Goal: Task Accomplishment & Management: Complete application form

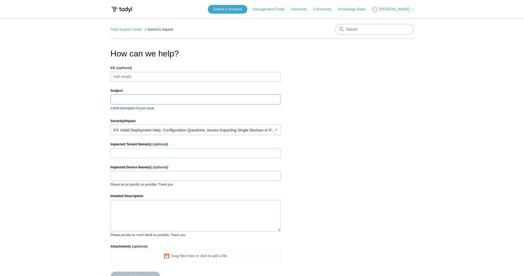
click at [123, 99] on input "Subject" at bounding box center [196, 99] width 170 height 10
paste input "Images blocked from PassPortal"
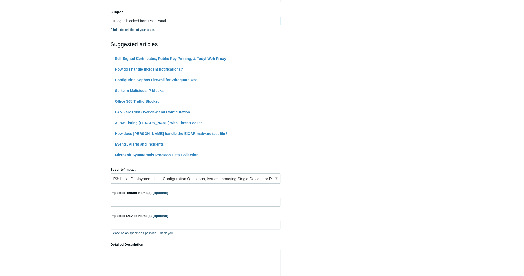
scroll to position [105, 0]
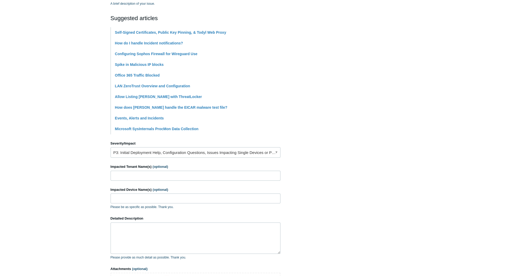
type input "Images blocked from PassPortal"
click at [152, 154] on link "P3: Initial Deployment Help, Configuration Questions, Issues Impacting Single D…" at bounding box center [196, 152] width 170 height 10
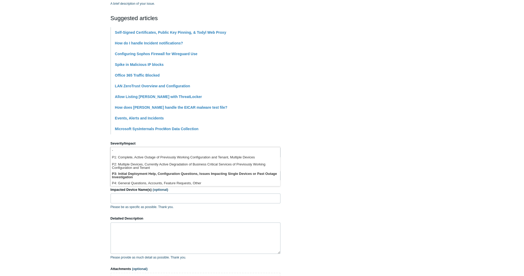
click at [353, 153] on section "How can we help? CC (optional) Add emails Subject Images blocked from [GEOGRAPH…" at bounding box center [262, 127] width 303 height 368
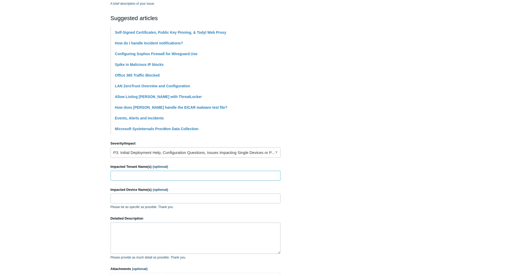
click at [135, 171] on input "Impacted Tenant Name(s) (optional)" at bounding box center [196, 176] width 170 height 10
type input "Computer Dimensions"
click at [168, 197] on input "Impacted Device Name(s) (optional)" at bounding box center [196, 198] width 170 height 10
paste input "[PERSON_NAME]-0672"
click at [215, 197] on input "[PERSON_NAME]-0672 and" at bounding box center [196, 198] width 170 height 10
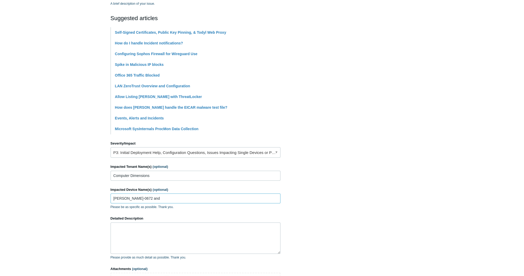
paste input "CDim-[PERSON_NAME]"
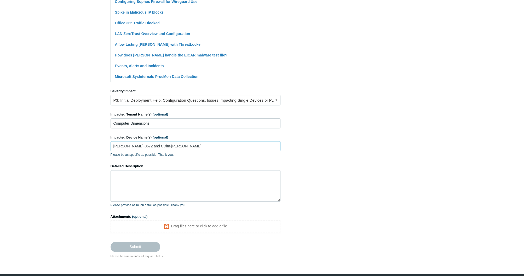
scroll to position [175, 0]
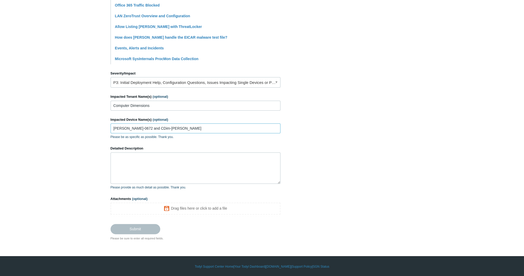
type input "[PERSON_NAME]-0672 and CDim-[PERSON_NAME]"
click at [158, 173] on textarea "Detailed Description" at bounding box center [196, 167] width 170 height 31
paste textarea "Lo ips DoloRsitamETC.adi elitsed doe tem incididuntutl. Etd magnaa enim ad mini…"
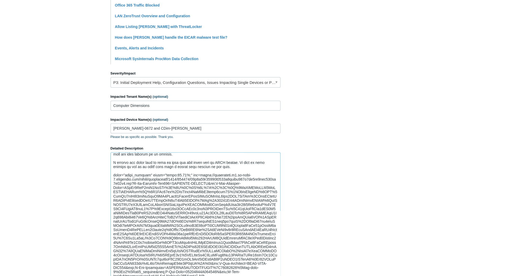
scroll to position [67, 0]
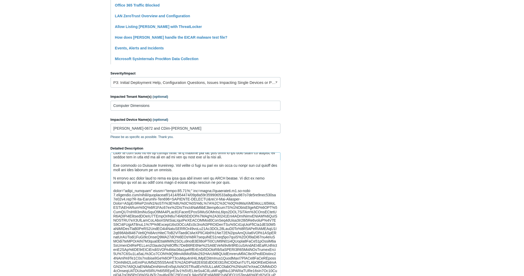
drag, startPoint x: 278, startPoint y: 189, endPoint x: 287, endPoint y: 314, distance: 126.0
click at [287, 276] on html "Skip to main content Submit a Request Management Portal University Community Kn…" at bounding box center [262, 110] width 524 height 571
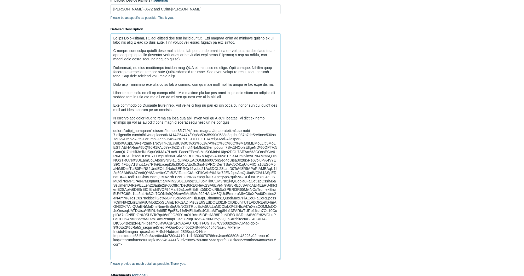
scroll to position [0, 0]
drag, startPoint x: 279, startPoint y: 187, endPoint x: 273, endPoint y: 276, distance: 88.8
click at [273, 276] on textarea "Detailed Description" at bounding box center [196, 155] width 170 height 245
drag, startPoint x: 161, startPoint y: 117, endPoint x: 233, endPoint y: 116, distance: 72.4
click at [233, 116] on textarea "Detailed Description" at bounding box center [196, 155] width 170 height 245
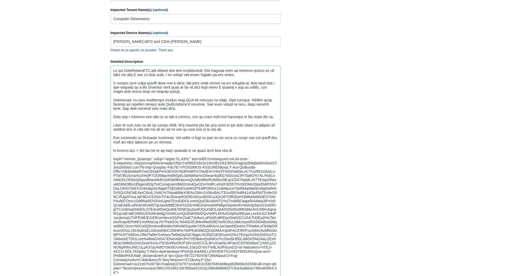
scroll to position [382, 0]
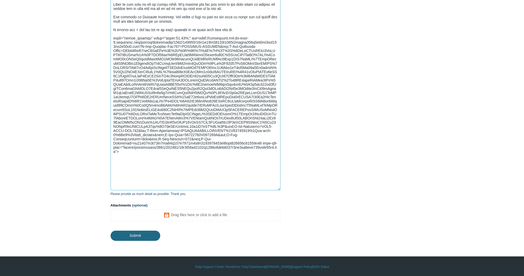
type textarea "Lo ips DoloRsitamETC.adi elitsed doe tem incididuntutl. Etd magnaa enim ad mini…"
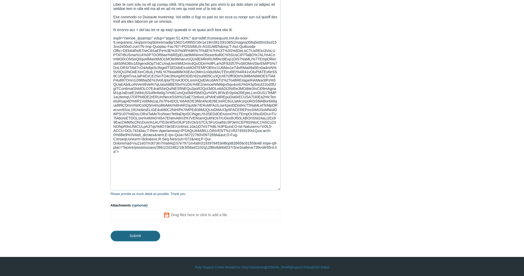
click at [124, 236] on input "Submit" at bounding box center [136, 236] width 50 height 10
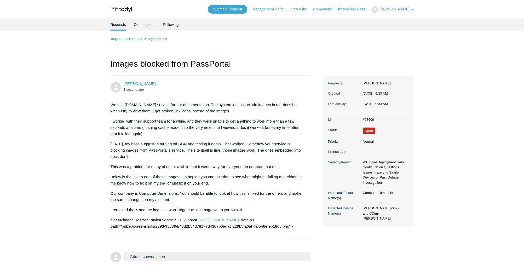
click at [504, 245] on main "Requests Contributions Following Todyl Support Center My activities Images bloc…" at bounding box center [262, 143] width 524 height 248
